Goal: Find specific page/section: Find specific page/section

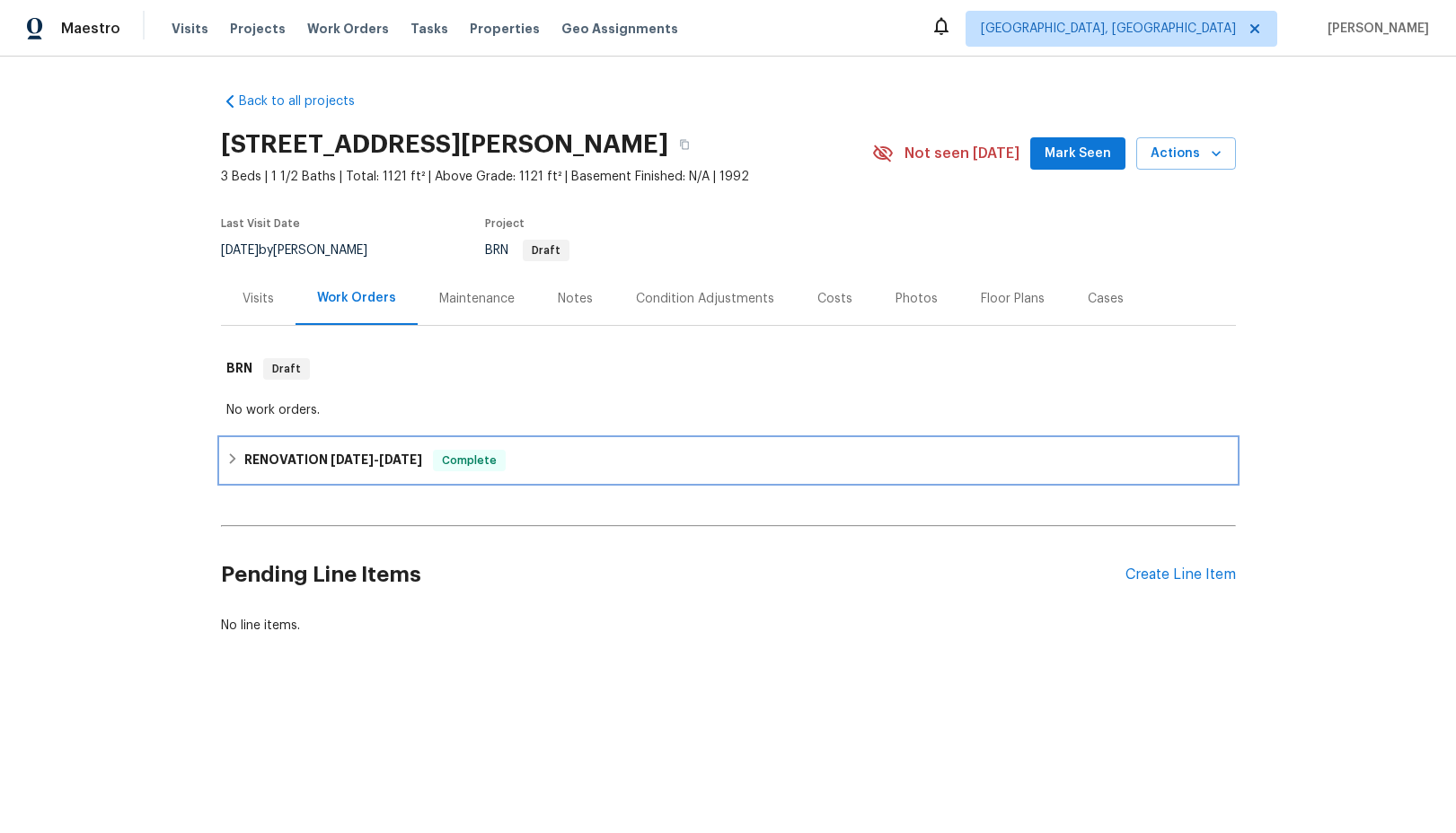
click at [230, 456] on icon at bounding box center [232, 458] width 7 height 10
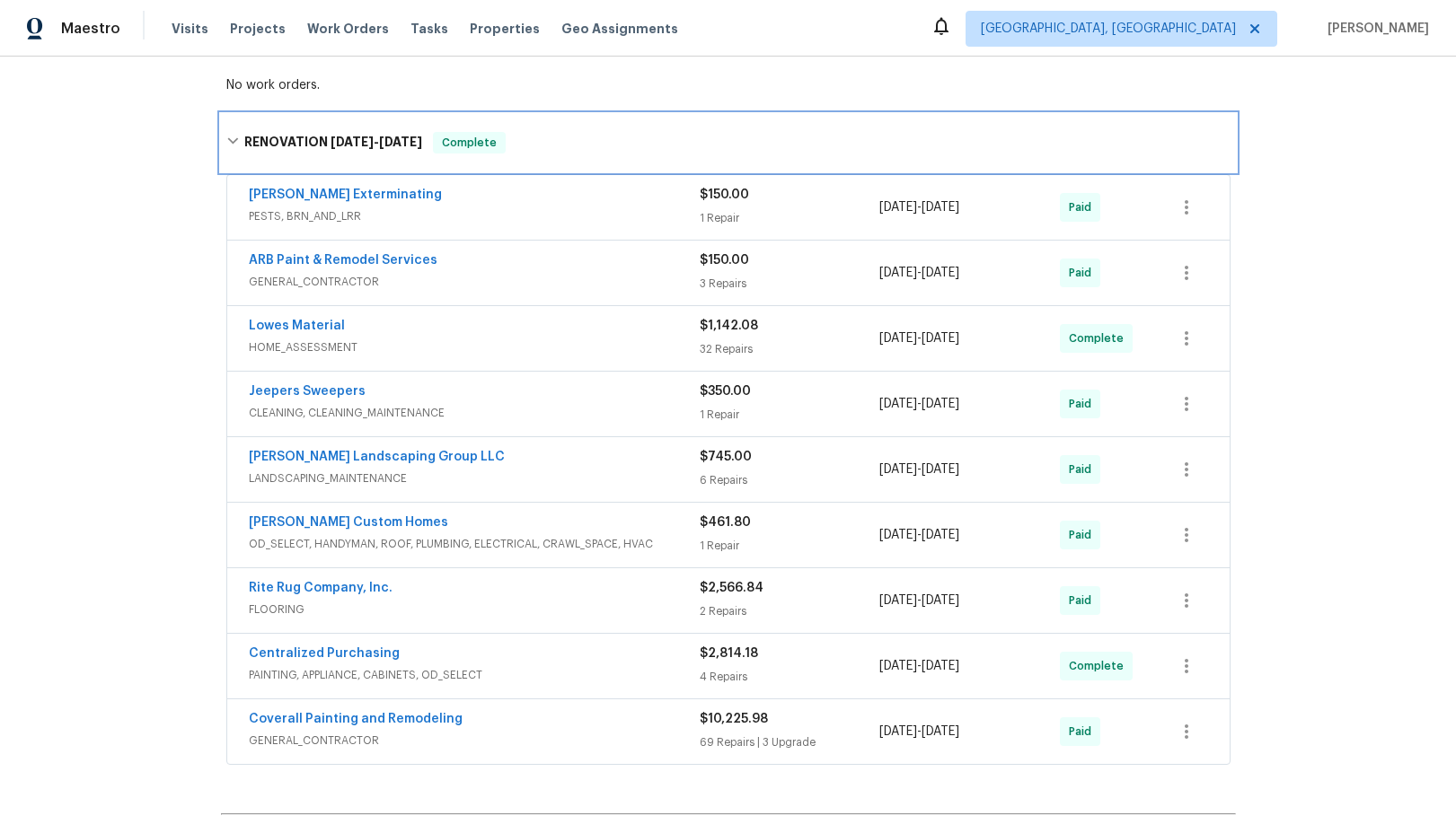
scroll to position [323, 0]
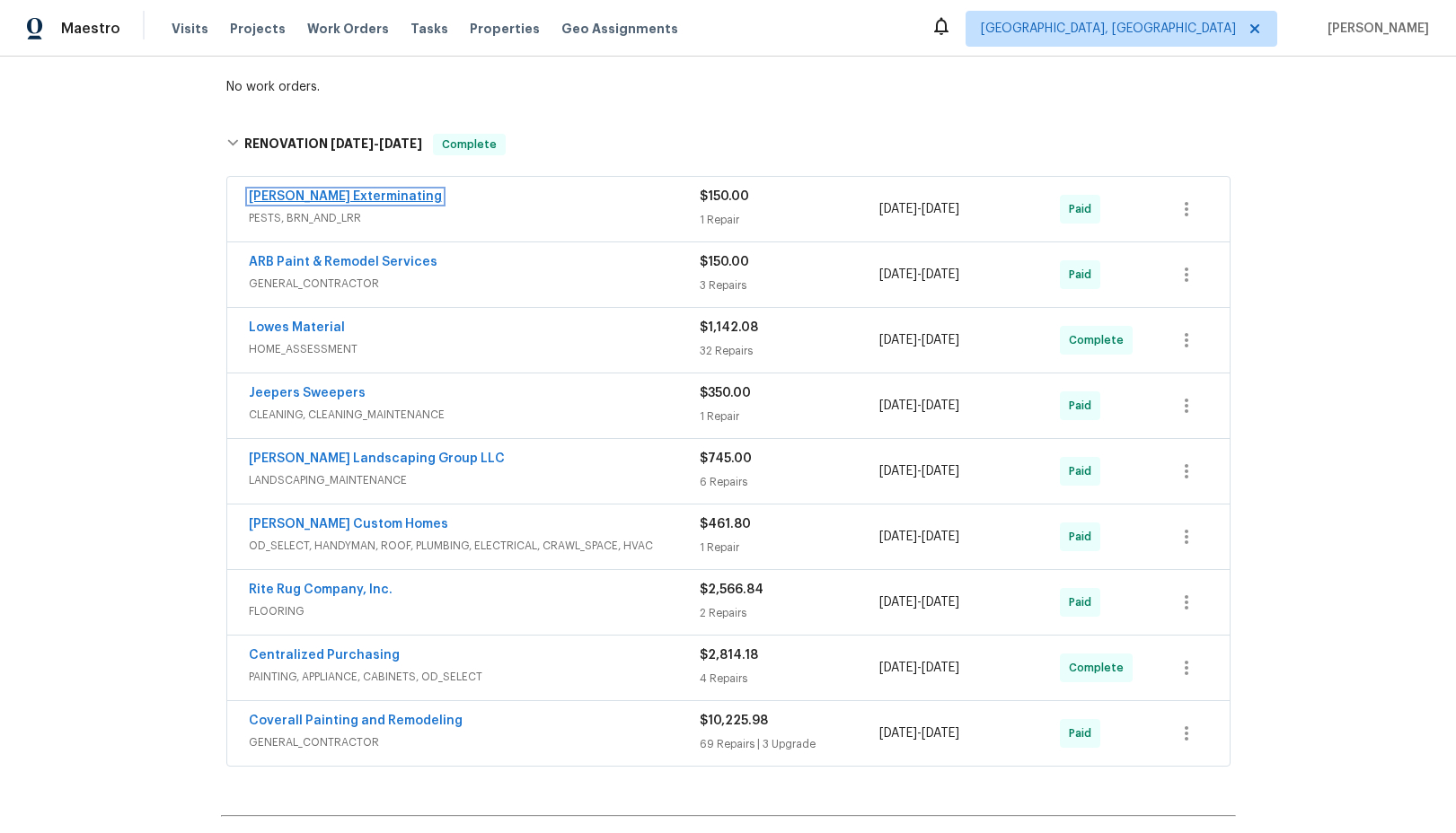
click at [346, 196] on link "[PERSON_NAME] Exterminating" at bounding box center [346, 196] width 194 height 12
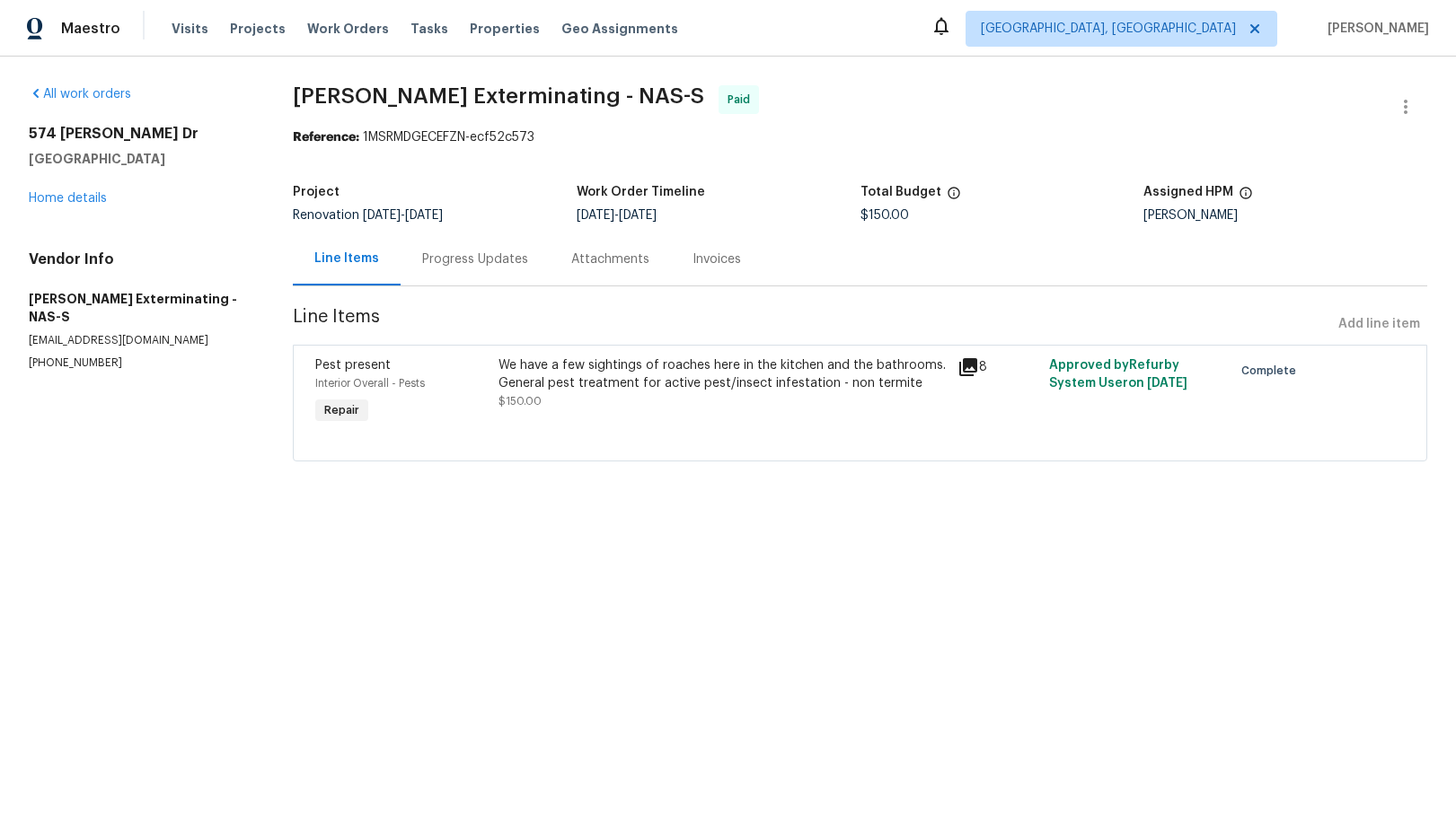
click at [483, 263] on div "Progress Updates" at bounding box center [474, 259] width 106 height 18
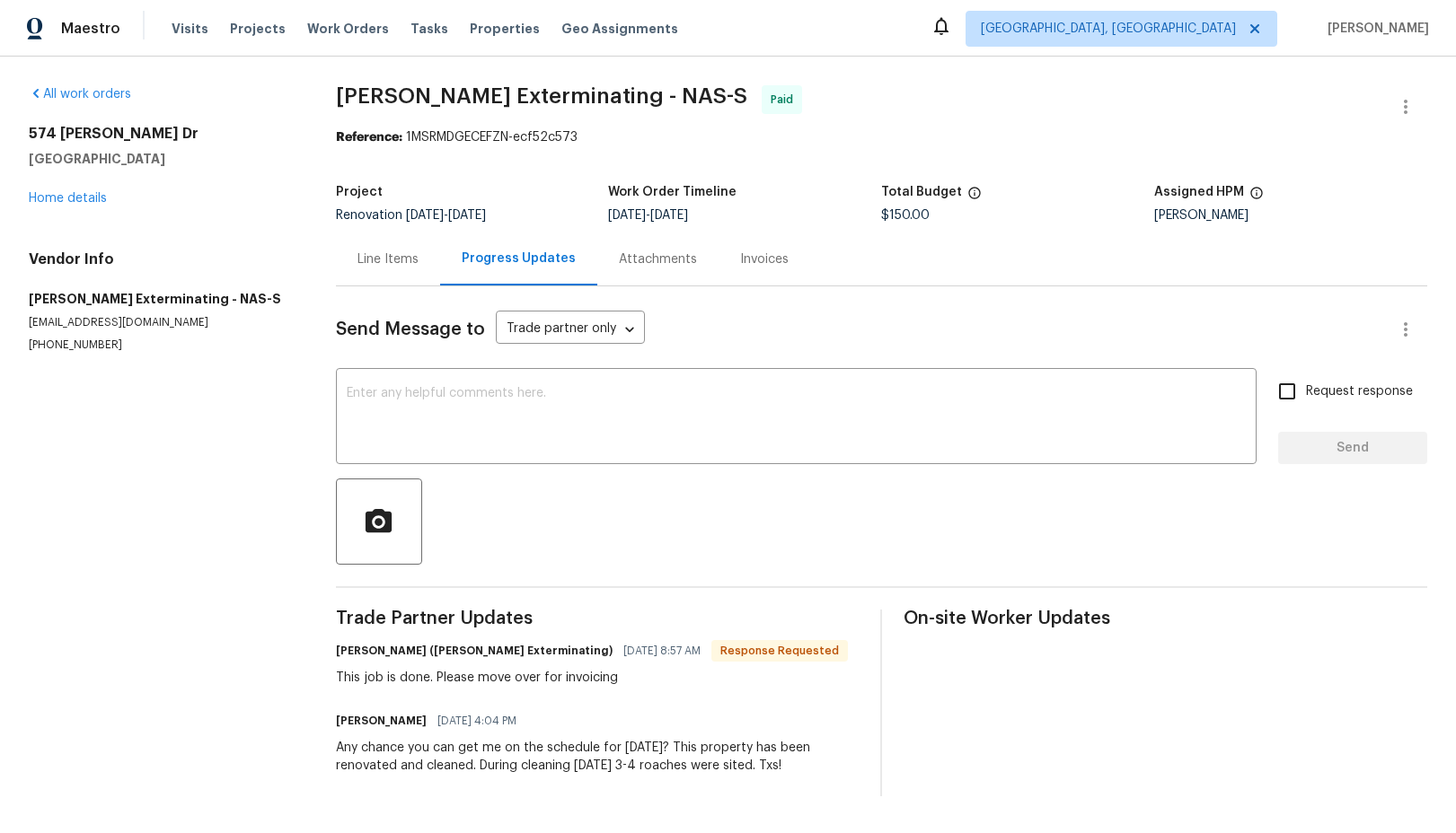
click at [383, 263] on div "Line Items" at bounding box center [387, 259] width 61 height 18
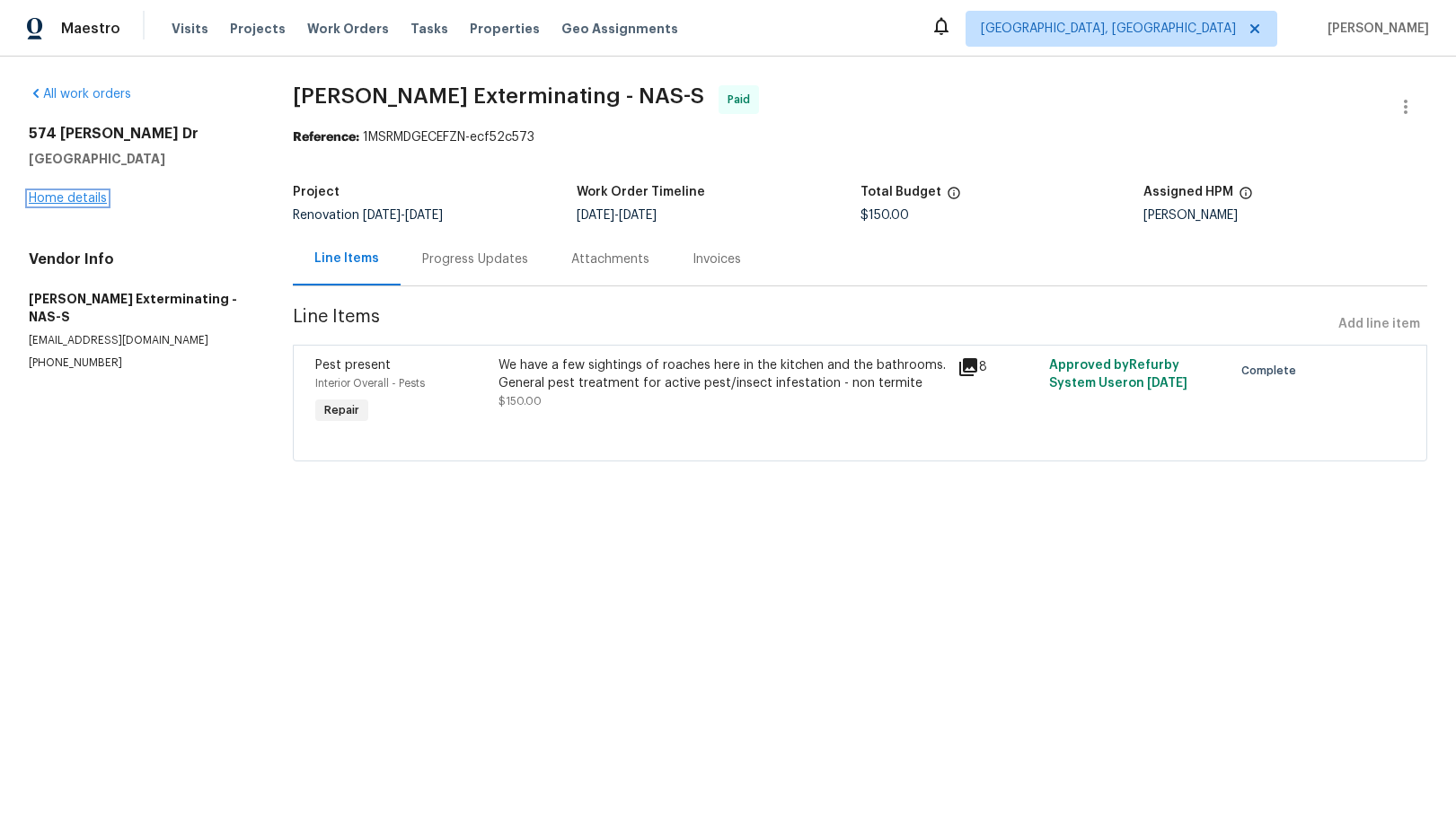
click at [82, 200] on link "Home details" at bounding box center [68, 198] width 78 height 12
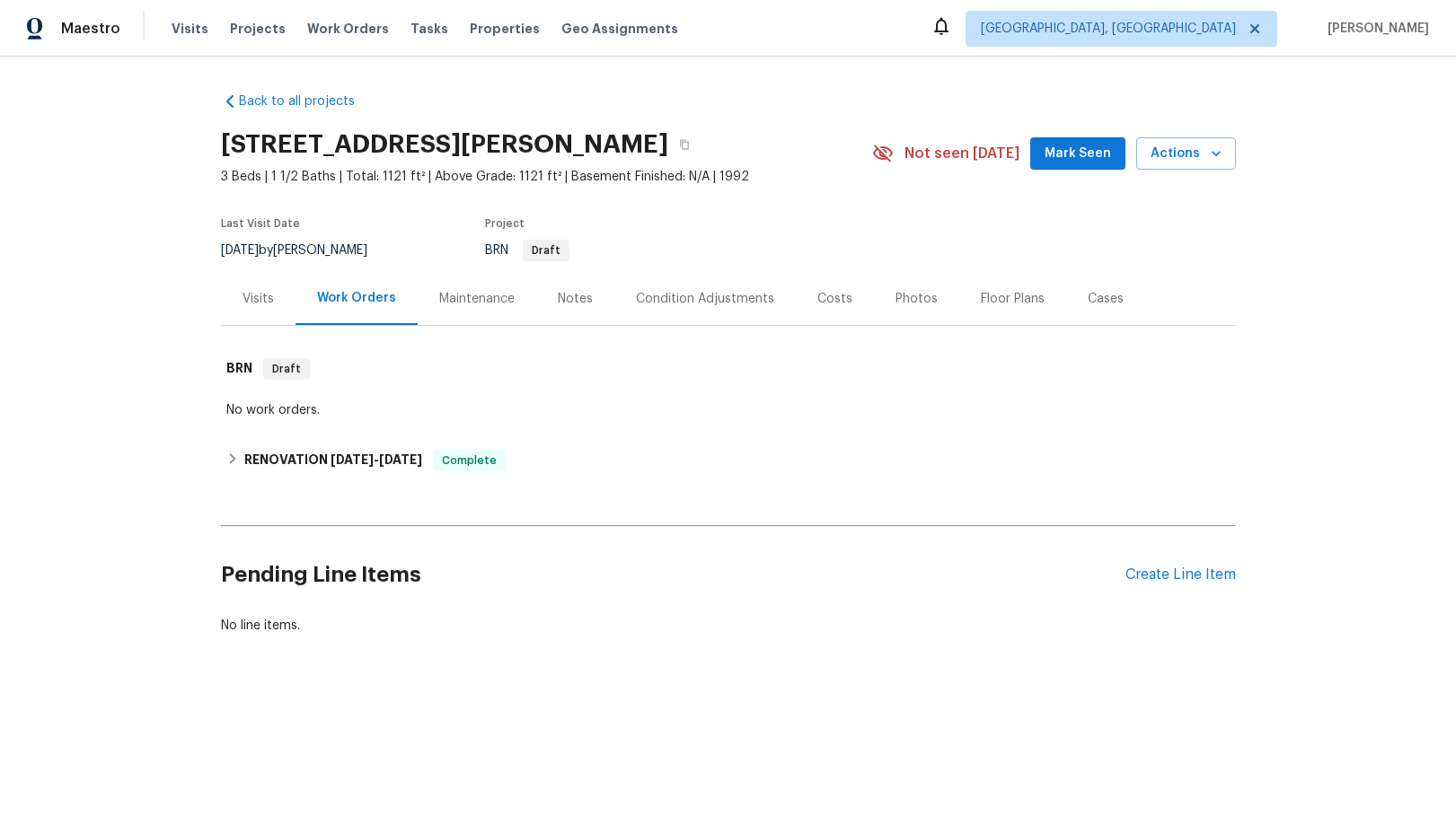
click at [256, 296] on div "Visits" at bounding box center [257, 299] width 31 height 18
click at [261, 295] on div "Visits" at bounding box center [257, 299] width 31 height 18
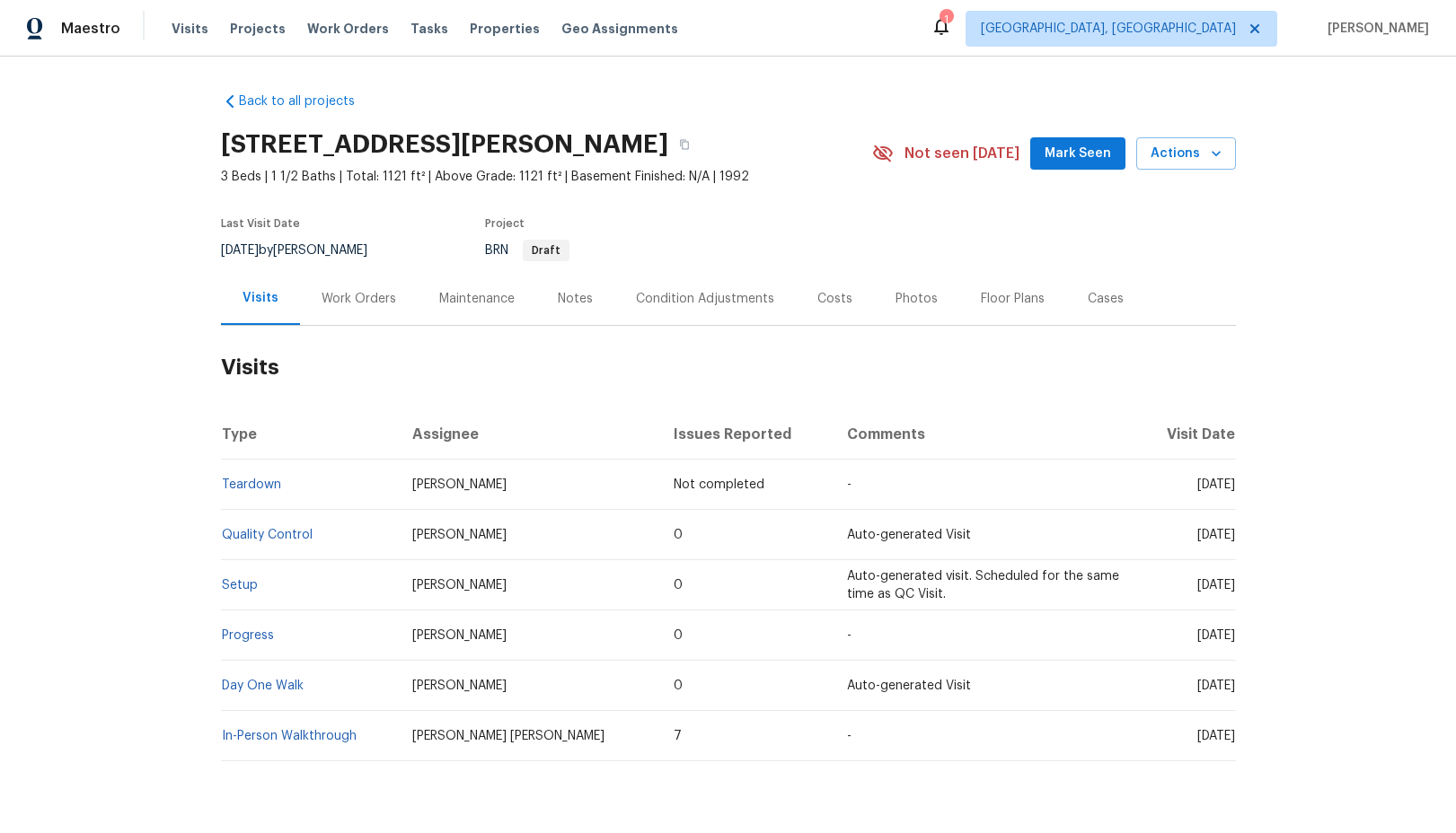
click at [494, 299] on div "Maintenance" at bounding box center [476, 299] width 75 height 18
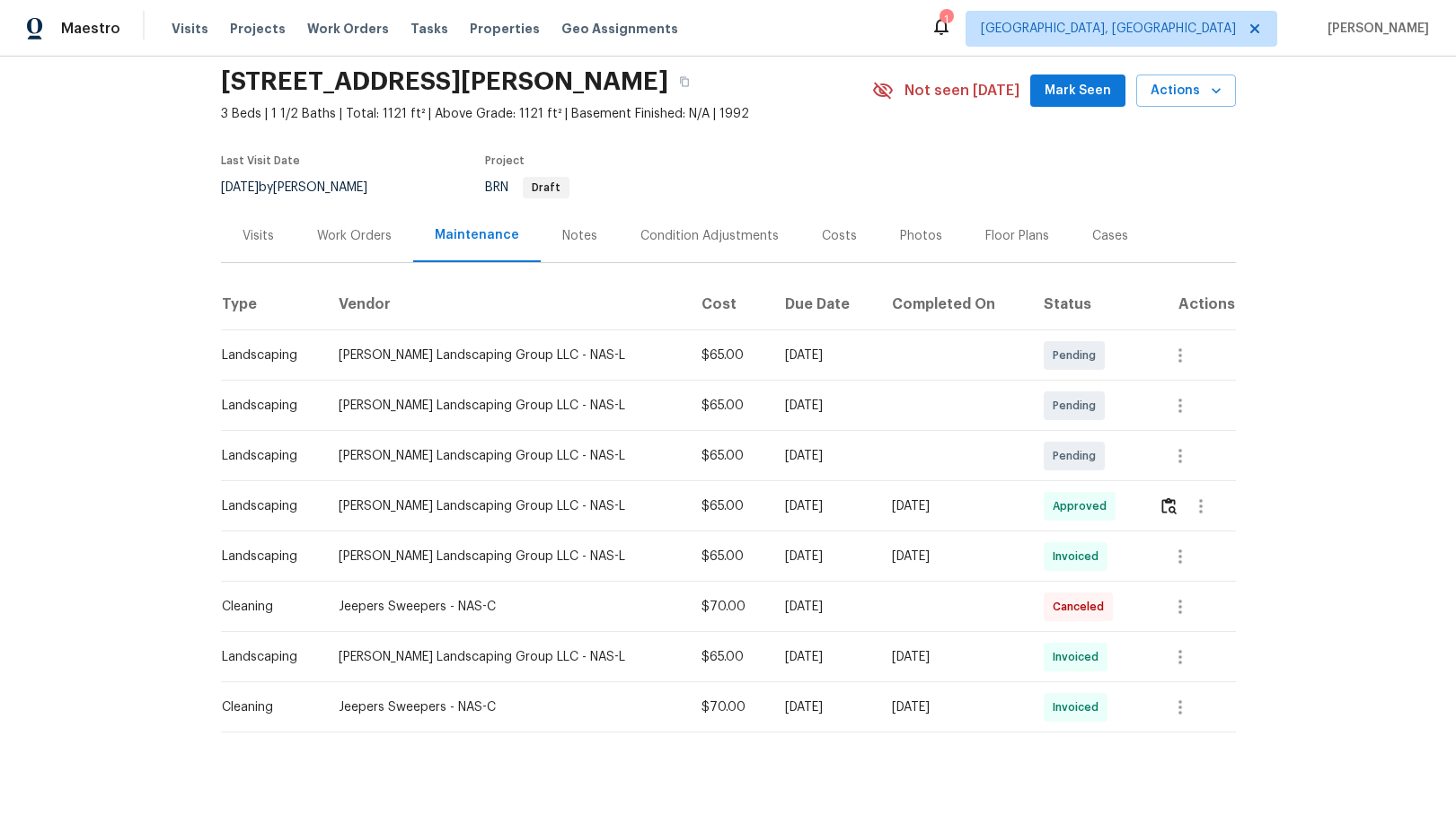
scroll to position [64, 0]
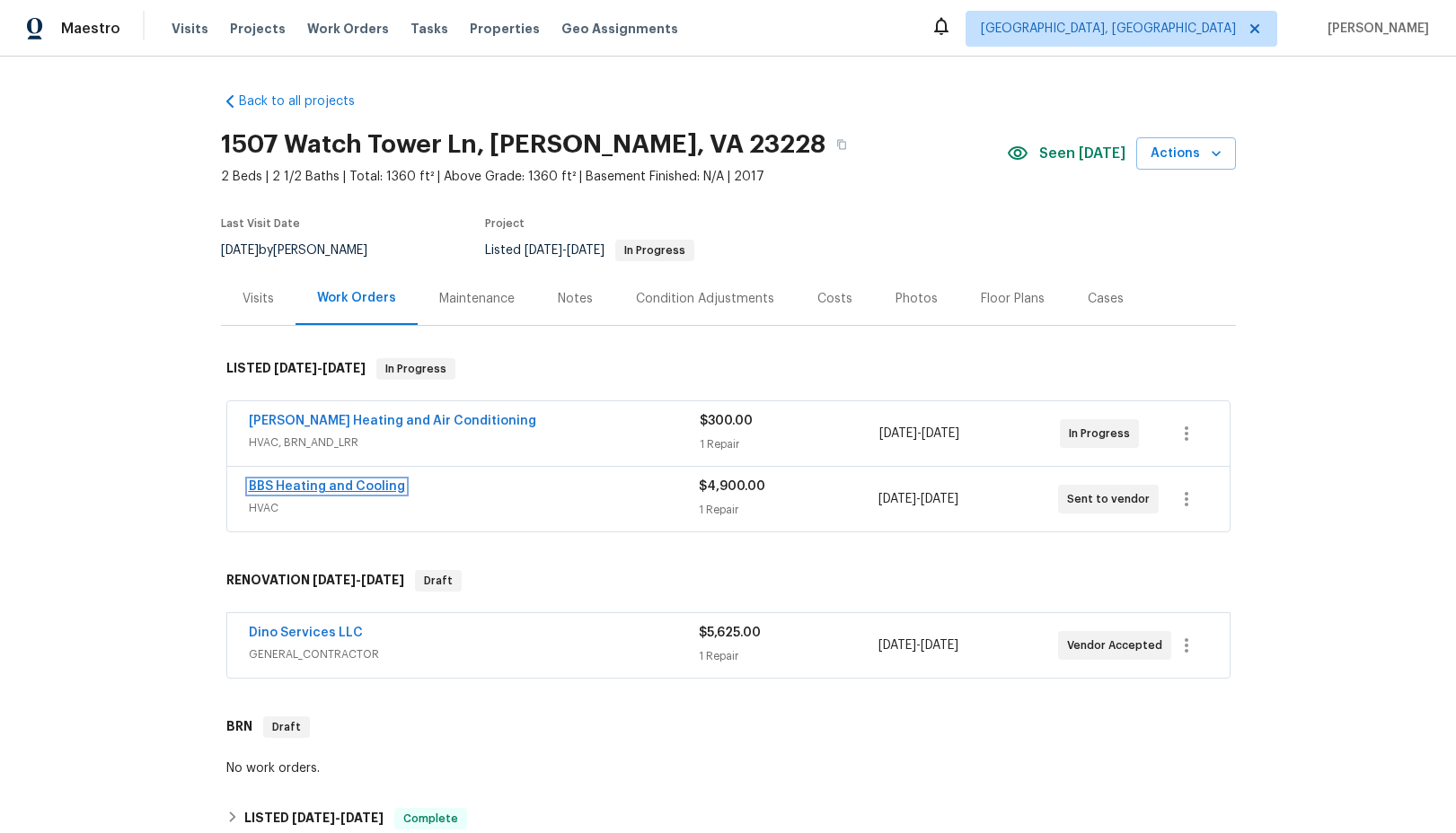
click at [347, 488] on link "BBS Heating and Cooling" at bounding box center [327, 486] width 156 height 12
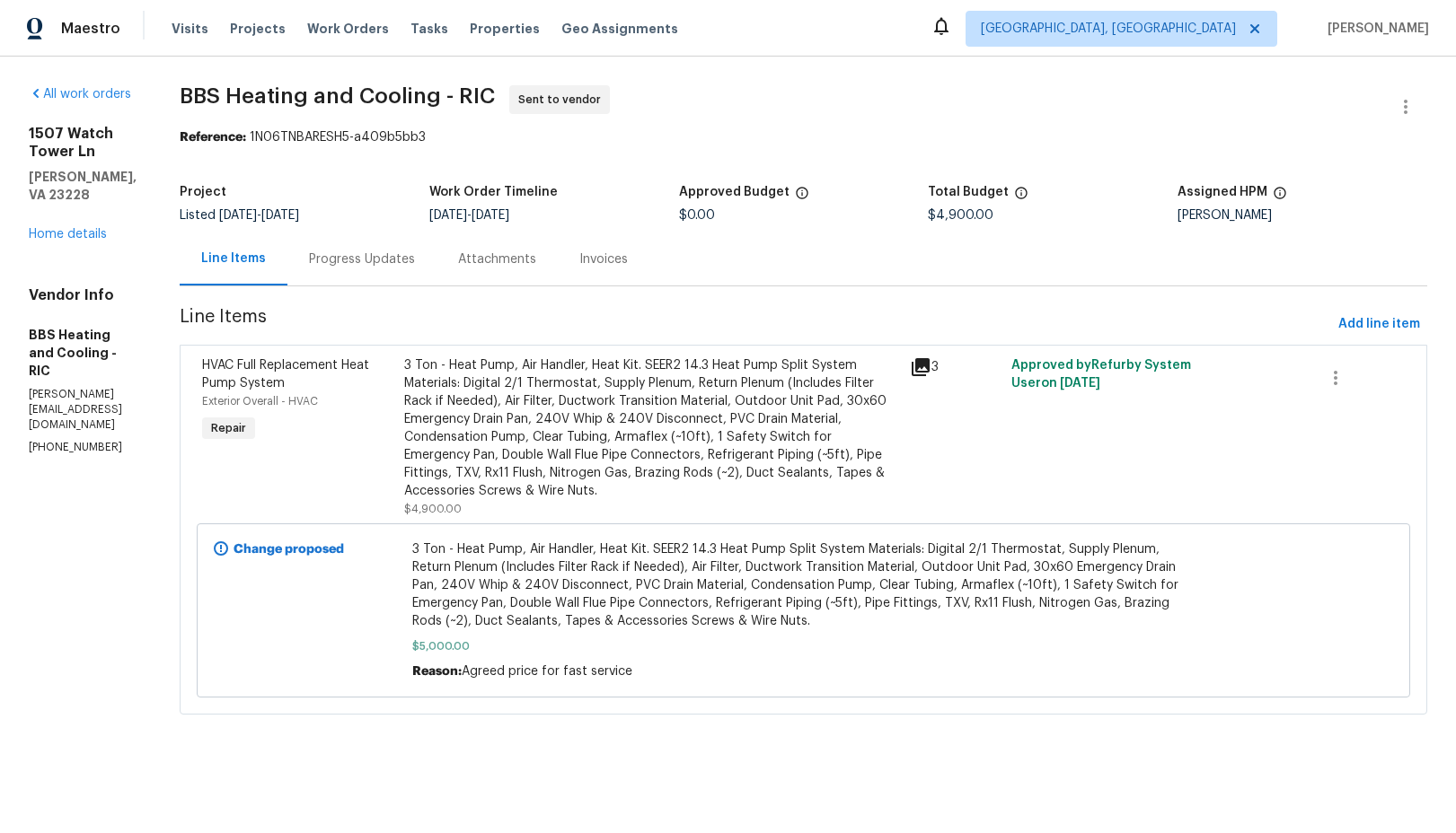
click at [409, 264] on div "Progress Updates" at bounding box center [362, 259] width 106 height 18
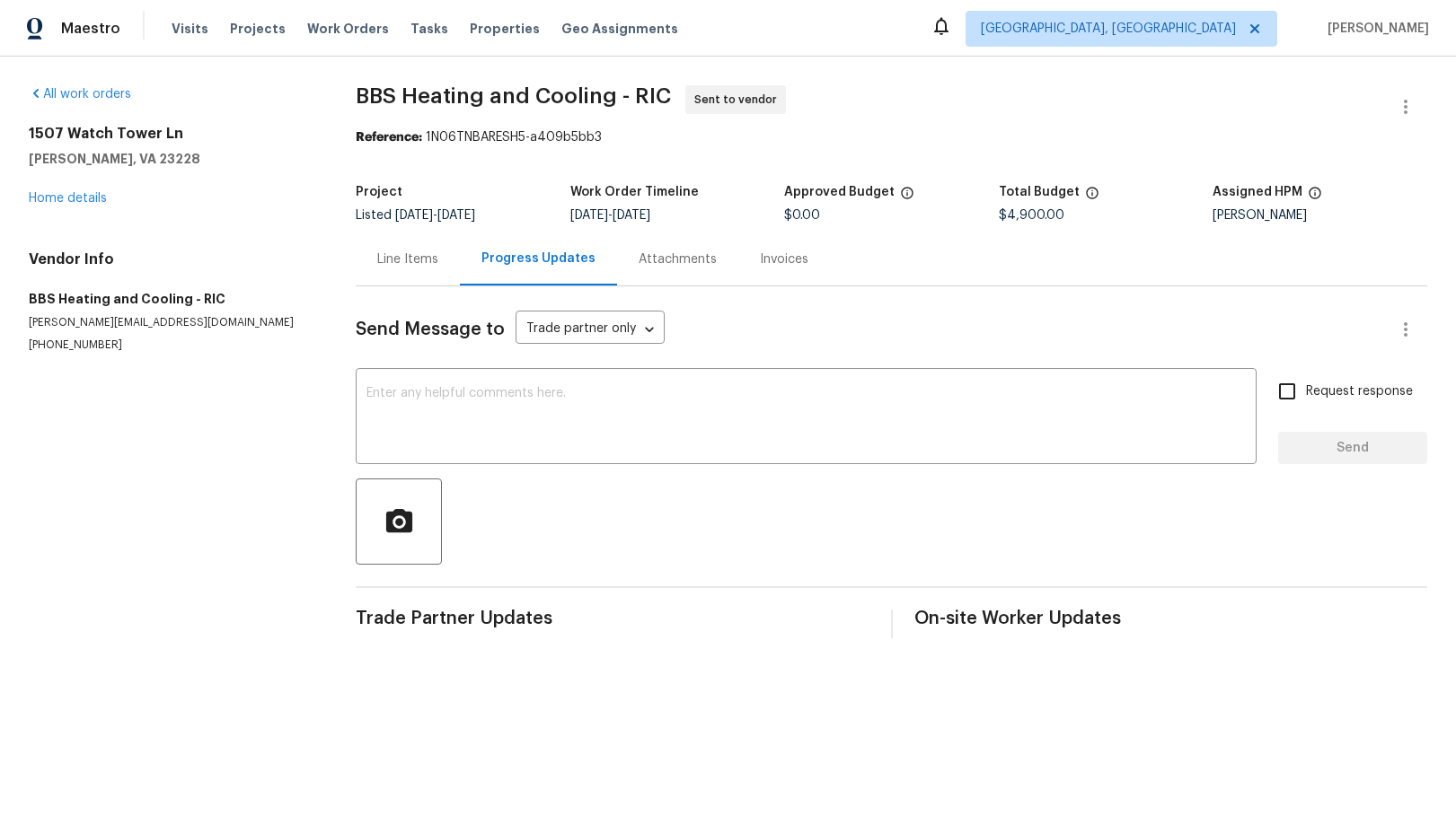
click at [422, 264] on div "Line Items" at bounding box center [408, 259] width 61 height 18
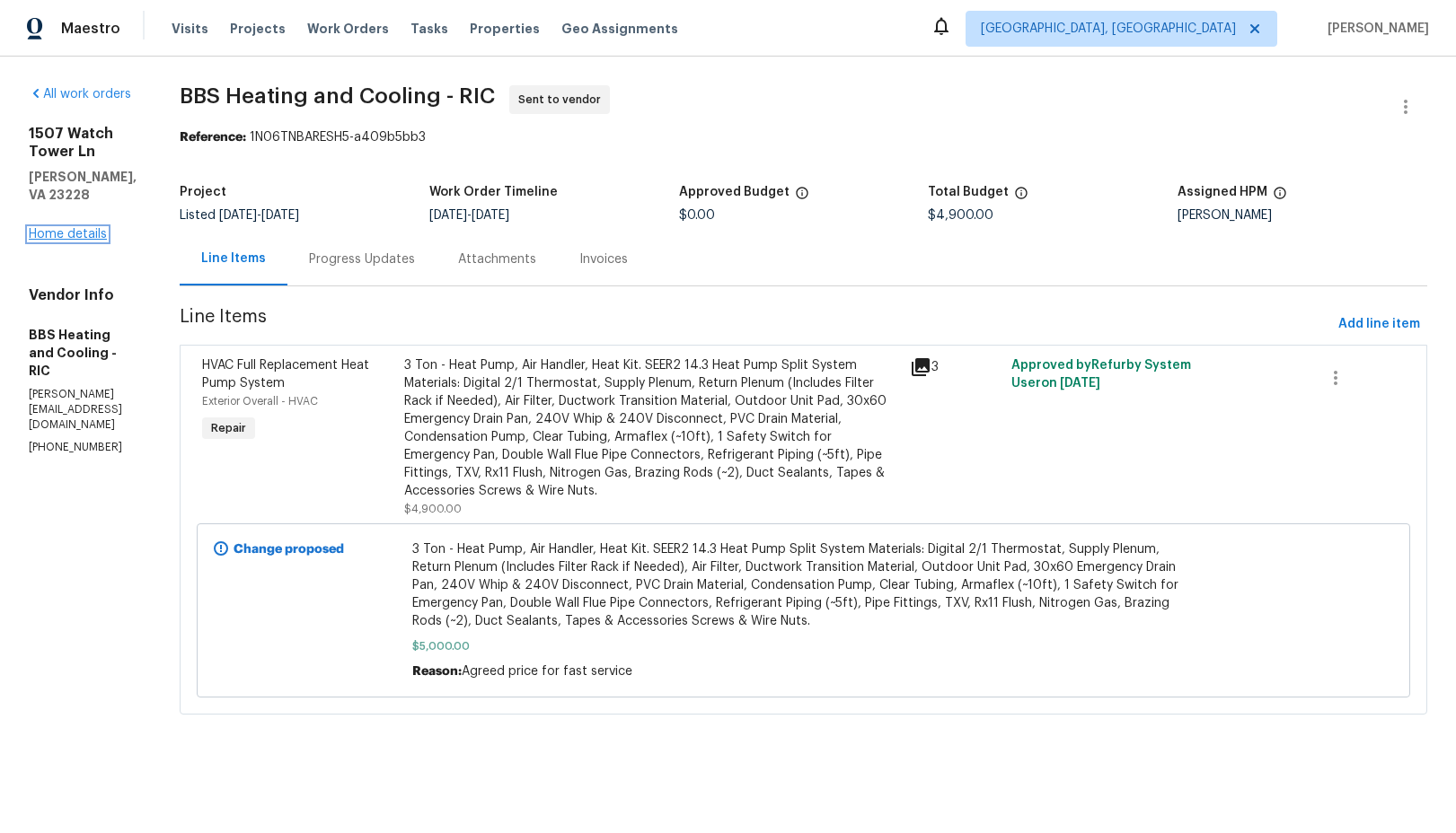
click at [80, 228] on link "Home details" at bounding box center [68, 234] width 78 height 12
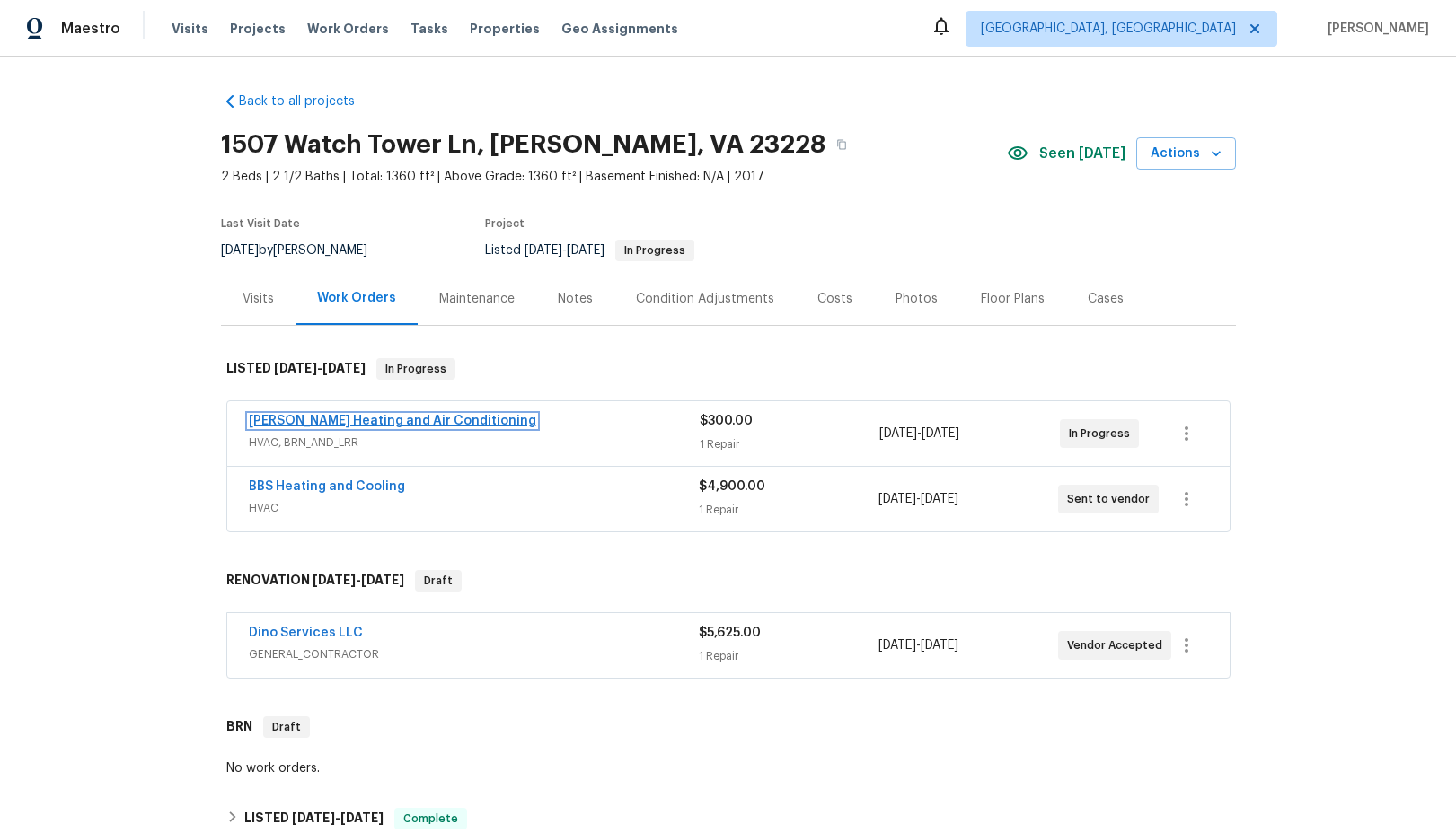
click at [332, 424] on link "Mayer Heating and Air Conditioning" at bounding box center [393, 421] width 287 height 12
